Goal: Information Seeking & Learning: Check status

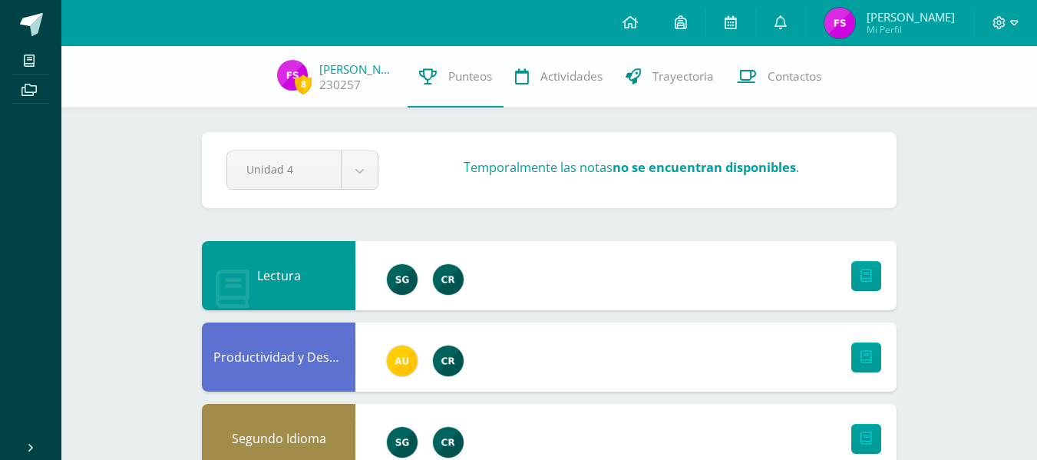
click at [864, 23] on span "Fernando Javier Mi Perfil" at bounding box center [890, 23] width 137 height 31
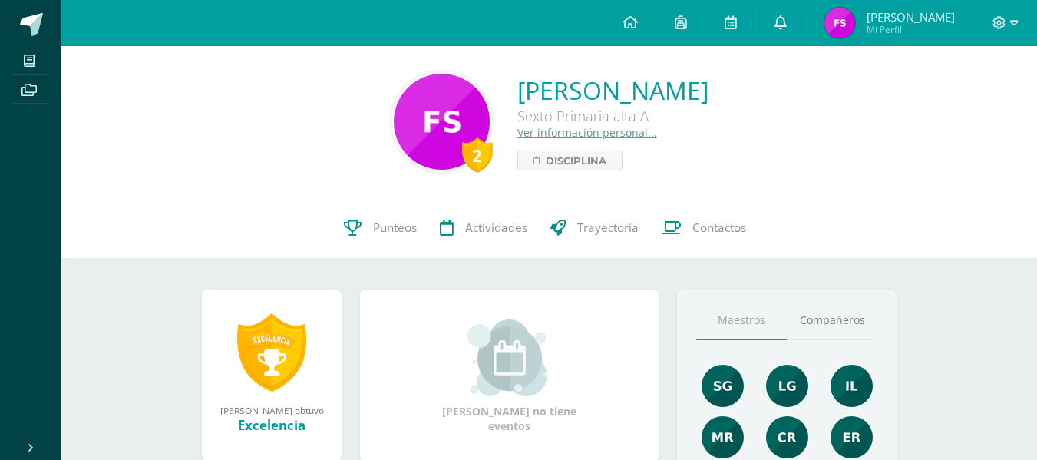
click at [792, 12] on link at bounding box center [780, 23] width 49 height 46
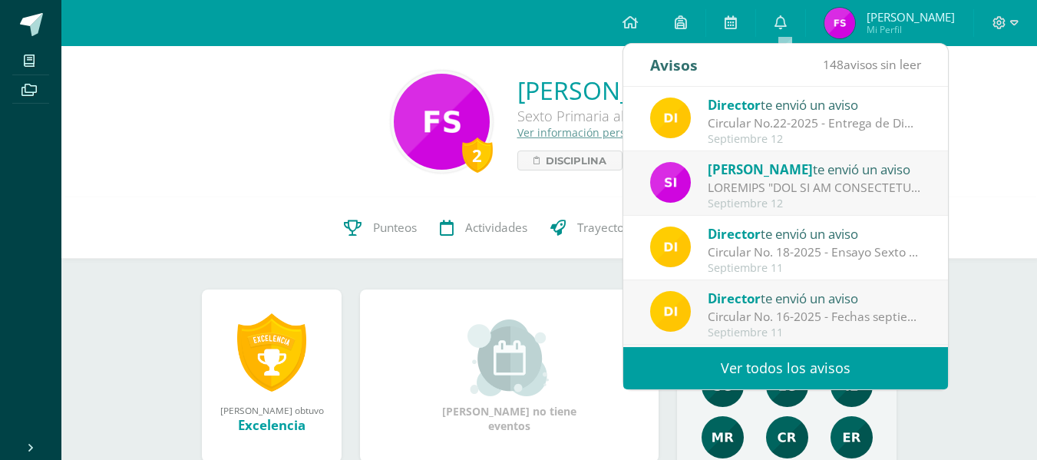
click at [802, 113] on div "Director te envió un aviso" at bounding box center [814, 104] width 213 height 20
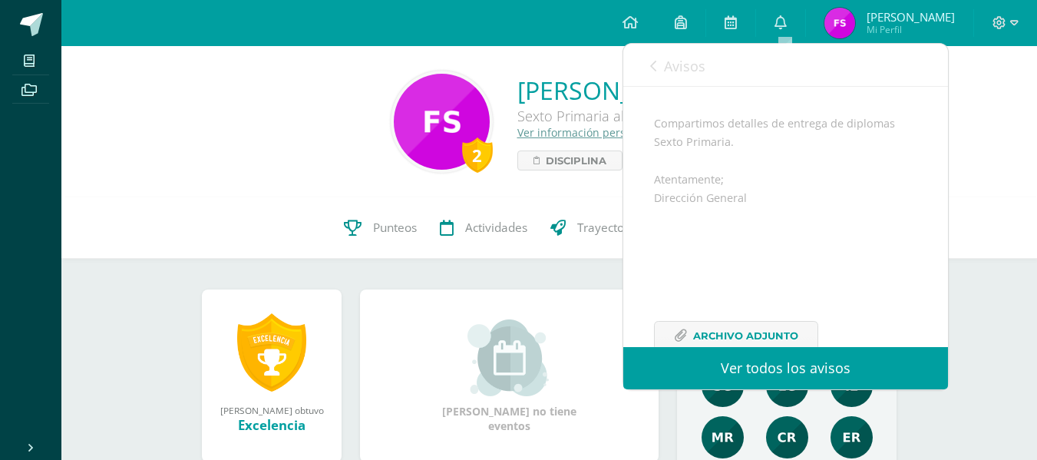
scroll to position [246, 0]
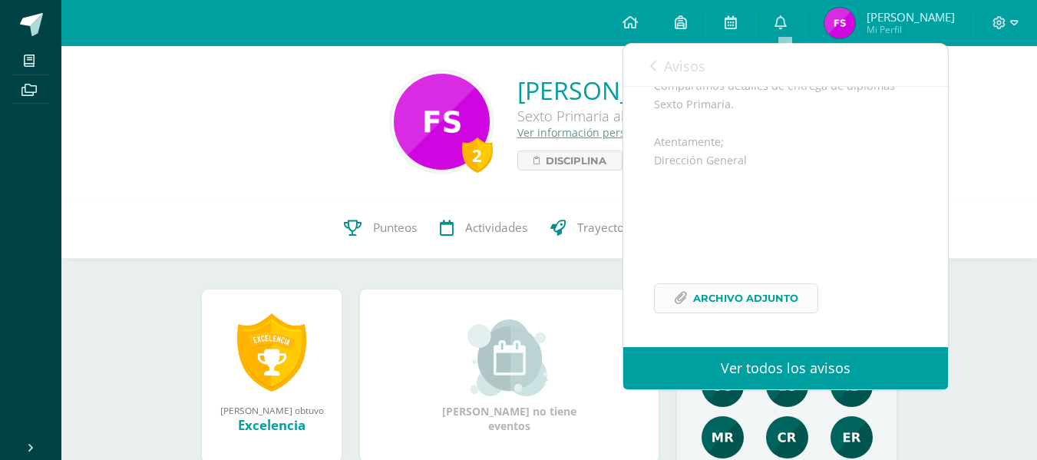
click at [715, 299] on span "Archivo Adjunto" at bounding box center [745, 298] width 105 height 28
click at [656, 64] on icon at bounding box center [653, 66] width 6 height 12
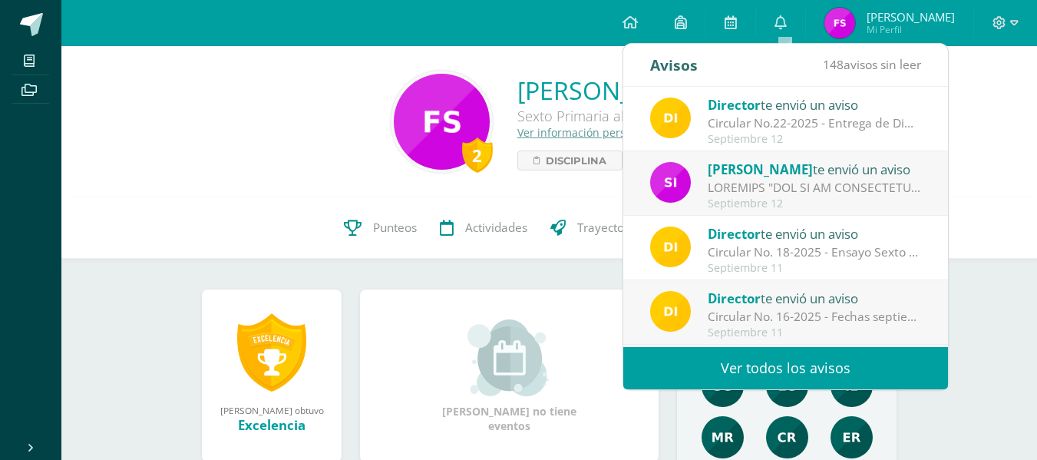
click at [752, 178] on div "[PERSON_NAME] te envió un aviso" at bounding box center [814, 169] width 213 height 20
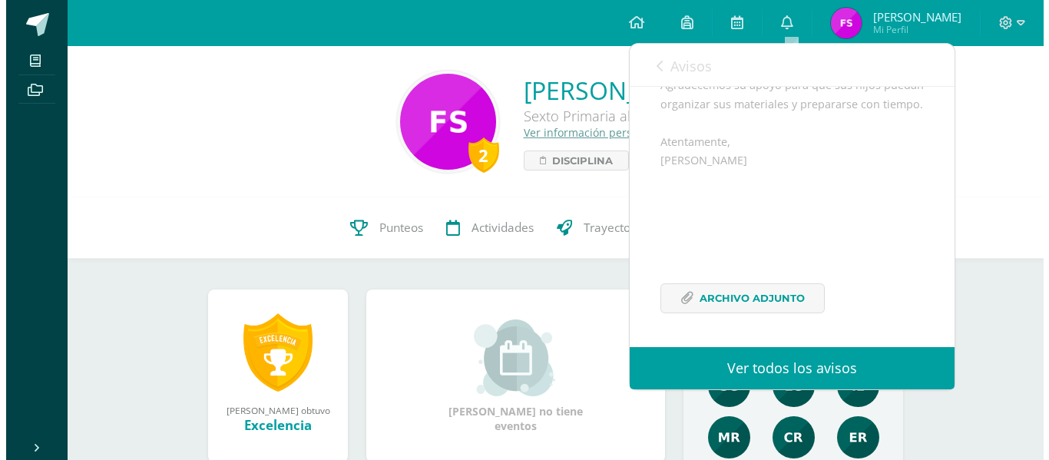
scroll to position [1149, 0]
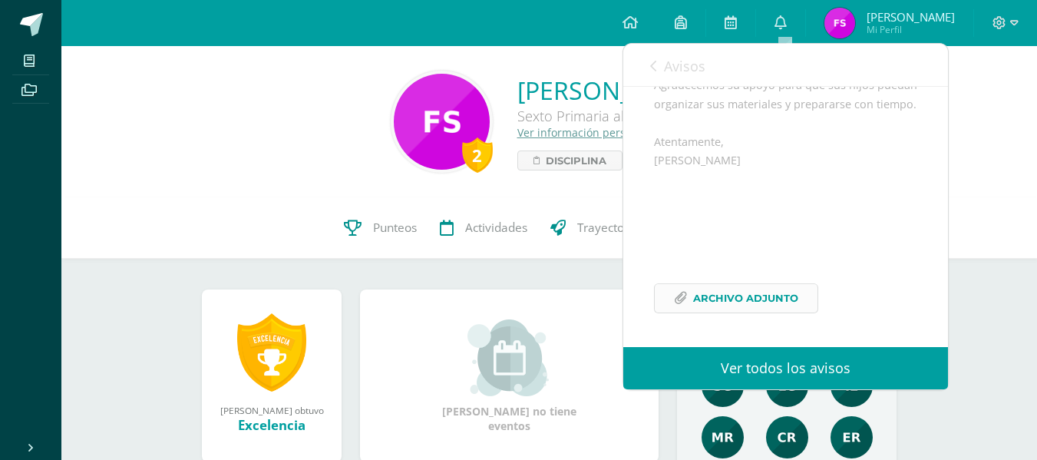
click at [740, 301] on span "Archivo Adjunto" at bounding box center [745, 298] width 105 height 28
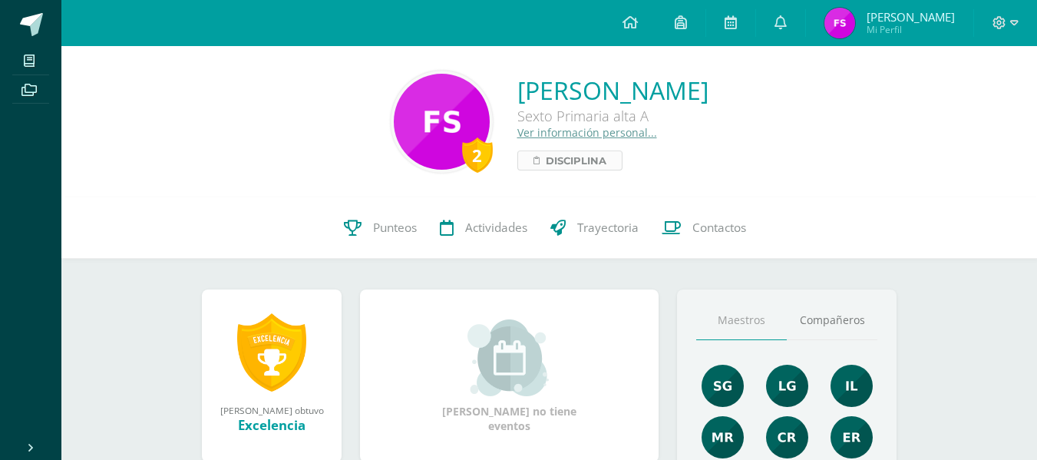
click at [517, 153] on div "[PERSON_NAME] Sexto Primaria alta A Ver información personal... Disciplina" at bounding box center [612, 122] width 191 height 97
click at [546, 153] on span "Disciplina" at bounding box center [576, 160] width 61 height 18
